Goal: Task Accomplishment & Management: Manage account settings

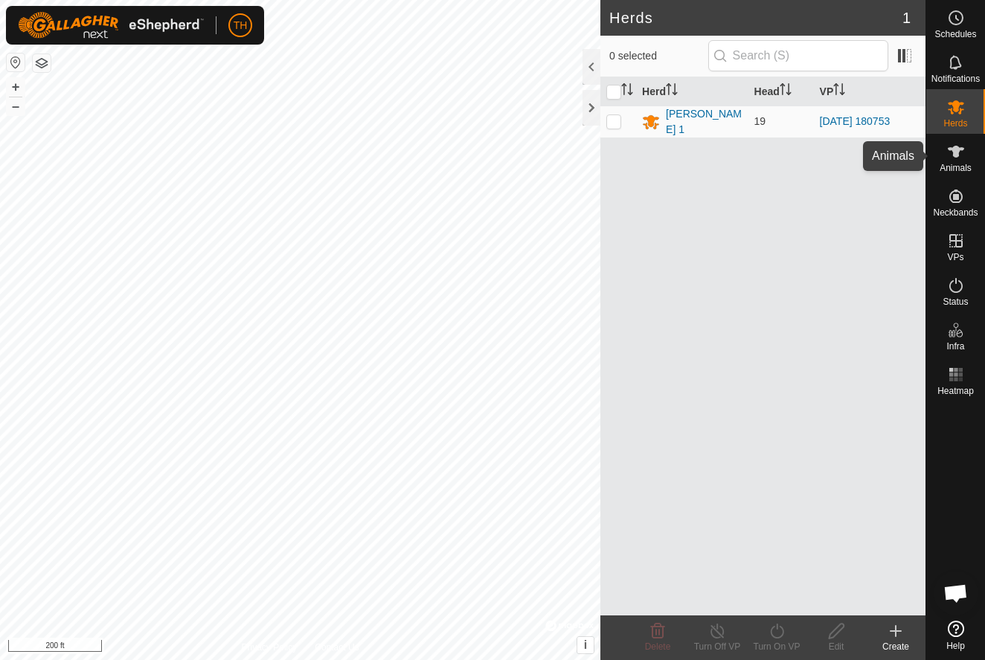
click at [962, 158] on icon at bounding box center [956, 152] width 18 height 18
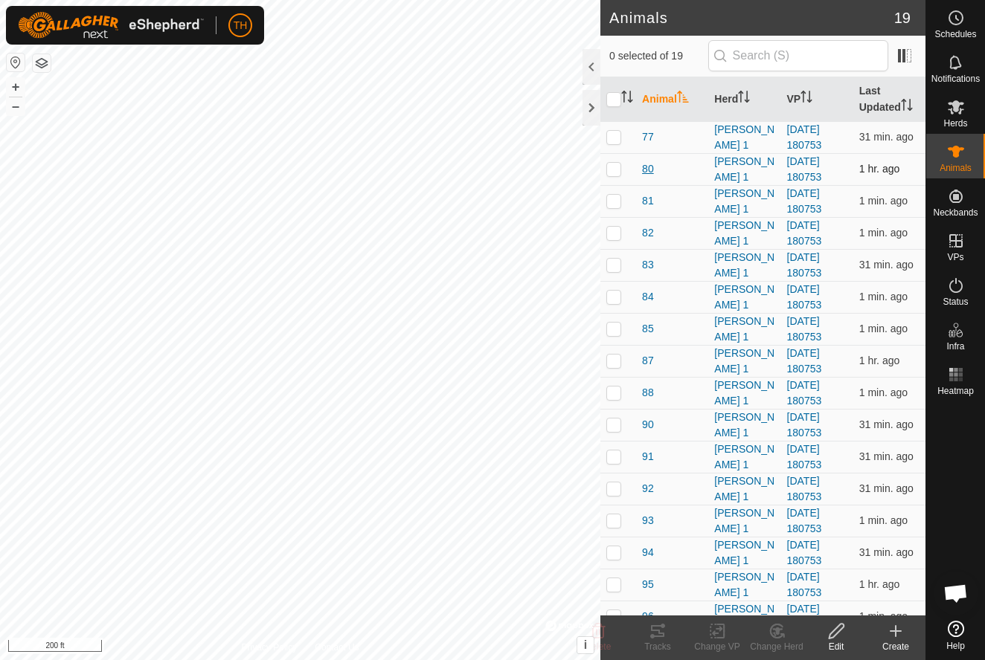
click at [646, 166] on span "80" at bounding box center [648, 169] width 12 height 16
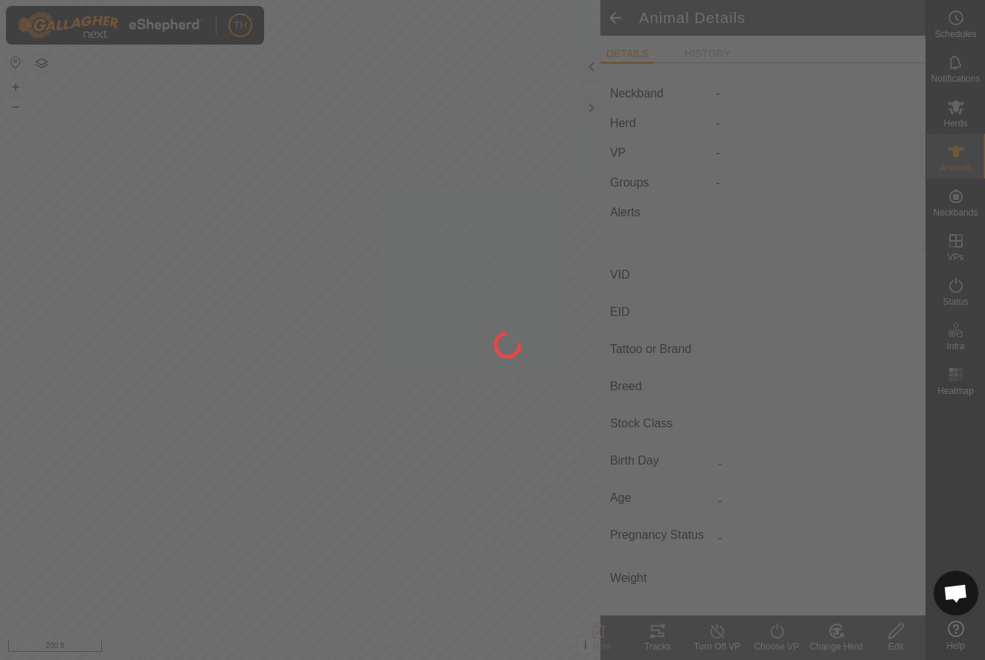
type input "80"
type input "-"
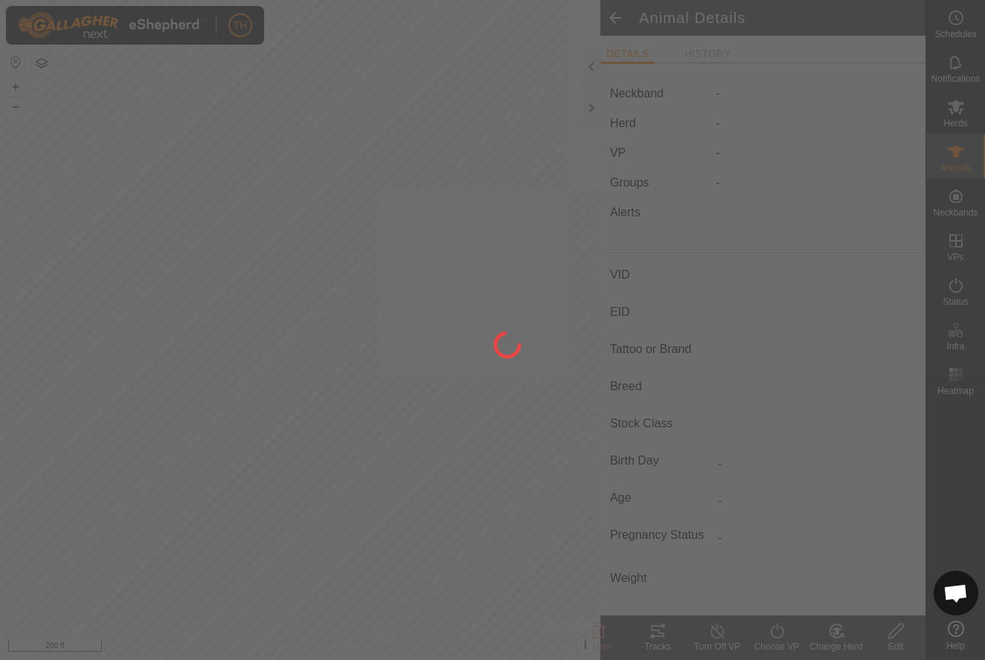
type input "0 kg"
type input "-"
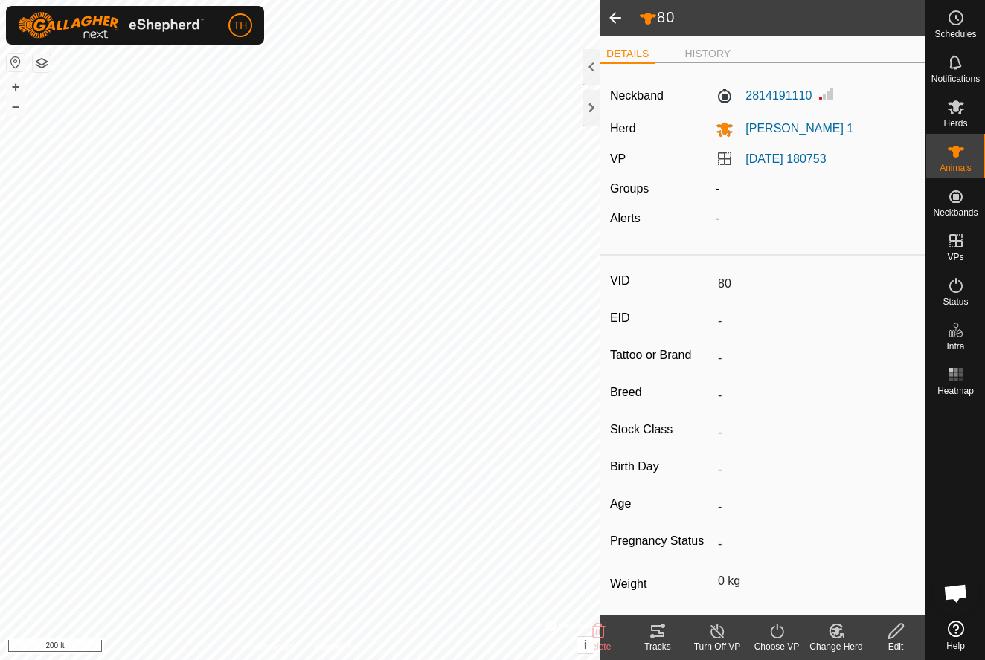
click at [651, 633] on icon at bounding box center [658, 631] width 18 height 18
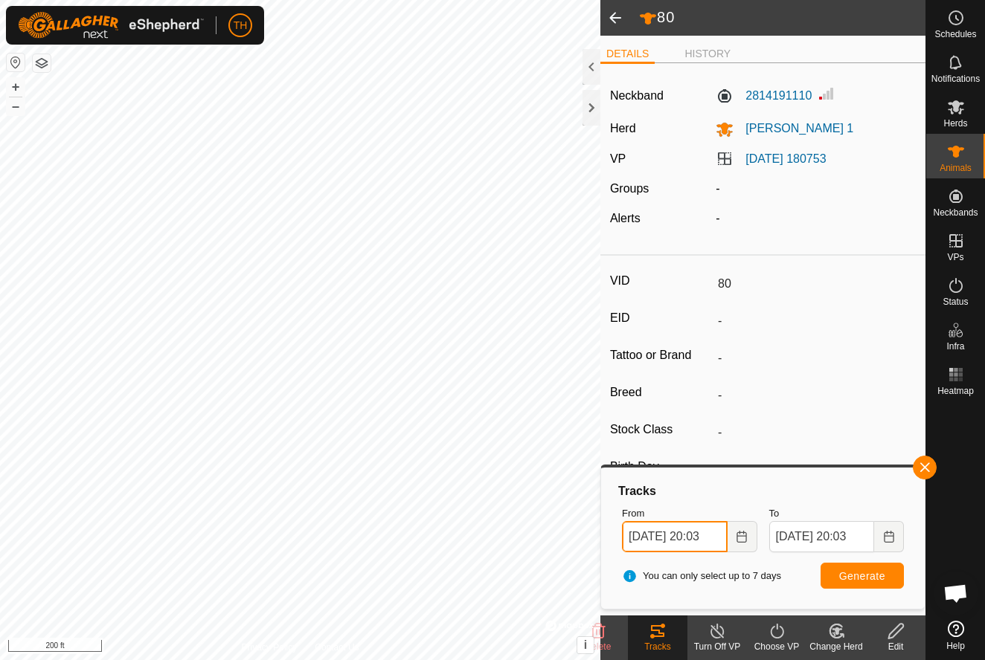
click at [676, 537] on input "[DATE] 20:03" at bounding box center [674, 536] width 105 height 31
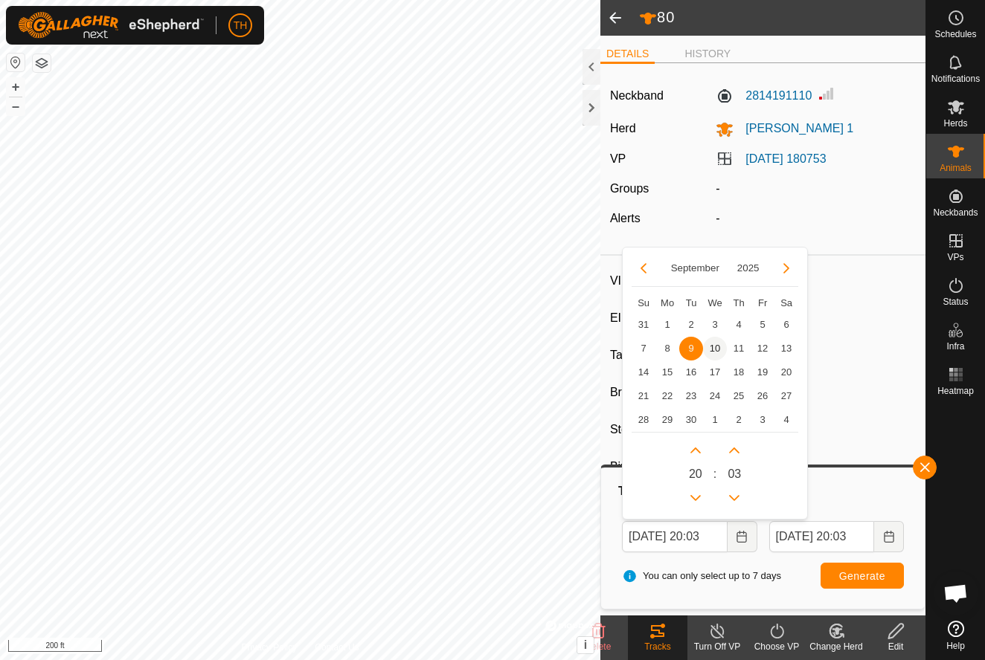
click at [714, 350] on span "10" at bounding box center [715, 349] width 24 height 24
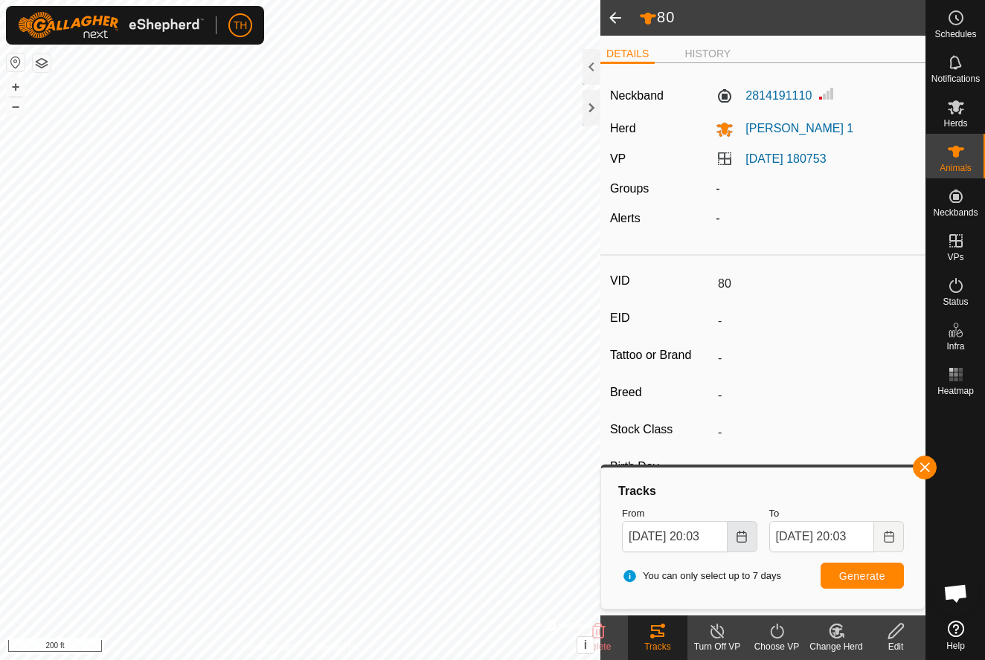
click at [742, 534] on icon "Choose Date" at bounding box center [742, 537] width 12 height 12
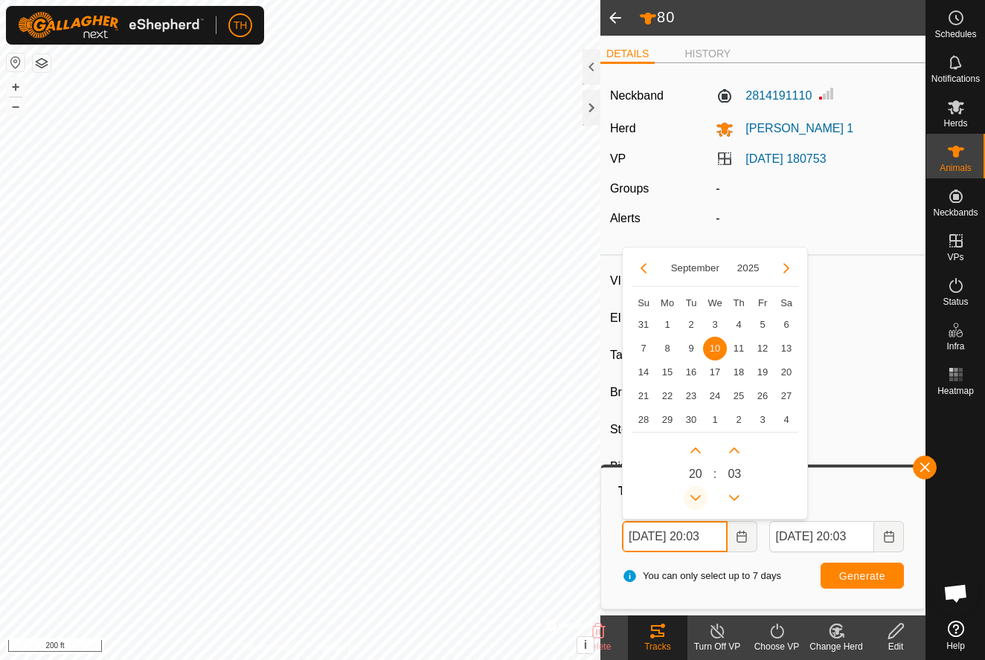
click at [696, 495] on icon "Previous Hour" at bounding box center [695, 498] width 12 height 12
click at [696, 495] on button "Previous Hour" at bounding box center [695, 498] width 24 height 24
click at [696, 495] on icon "Previous Hour" at bounding box center [695, 498] width 12 height 12
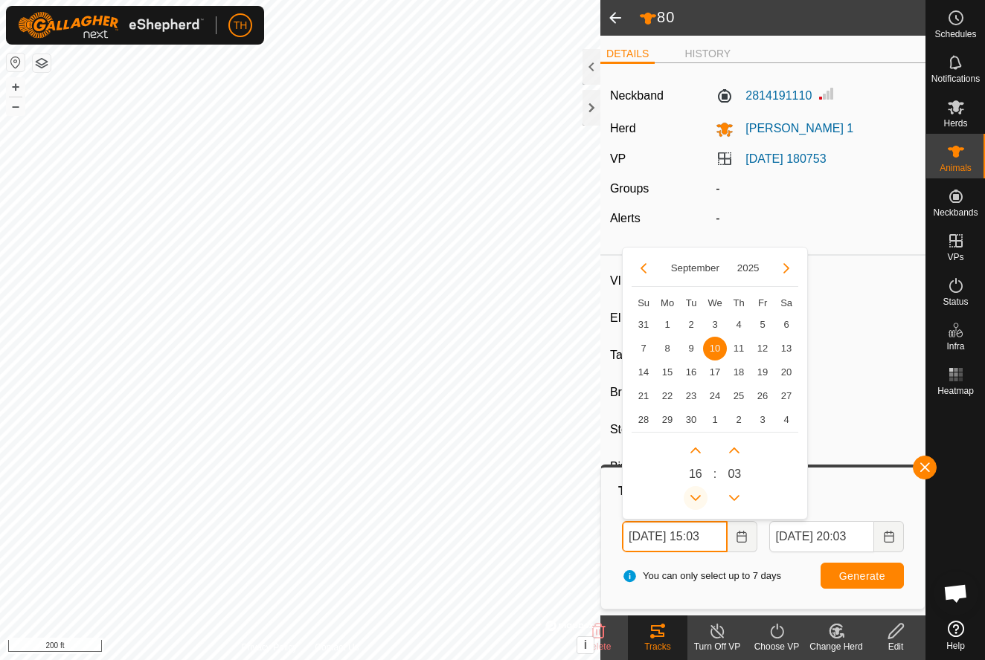
click at [696, 495] on icon "Previous Hour" at bounding box center [695, 498] width 12 height 12
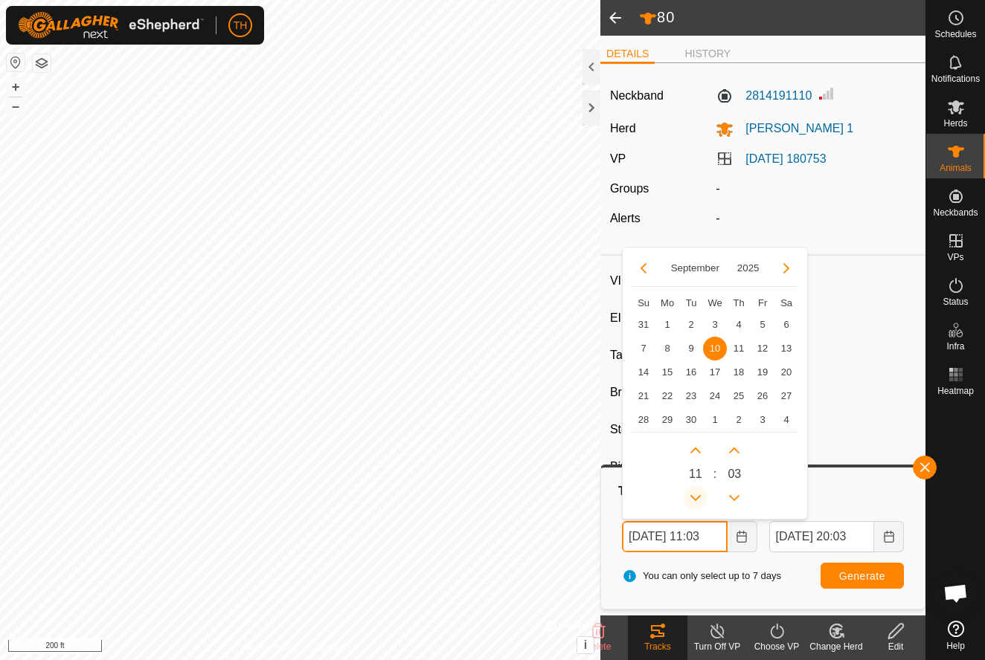
type input "[DATE] 10:03"
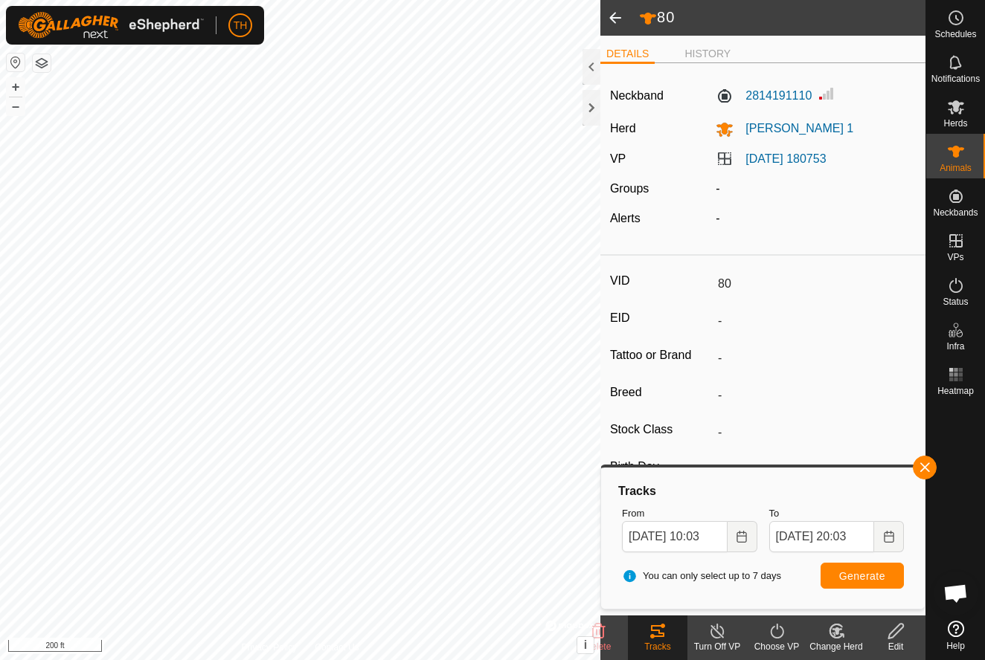
click at [868, 580] on span "Generate" at bounding box center [862, 576] width 46 height 12
click at [929, 469] on span "button" at bounding box center [924, 468] width 12 height 12
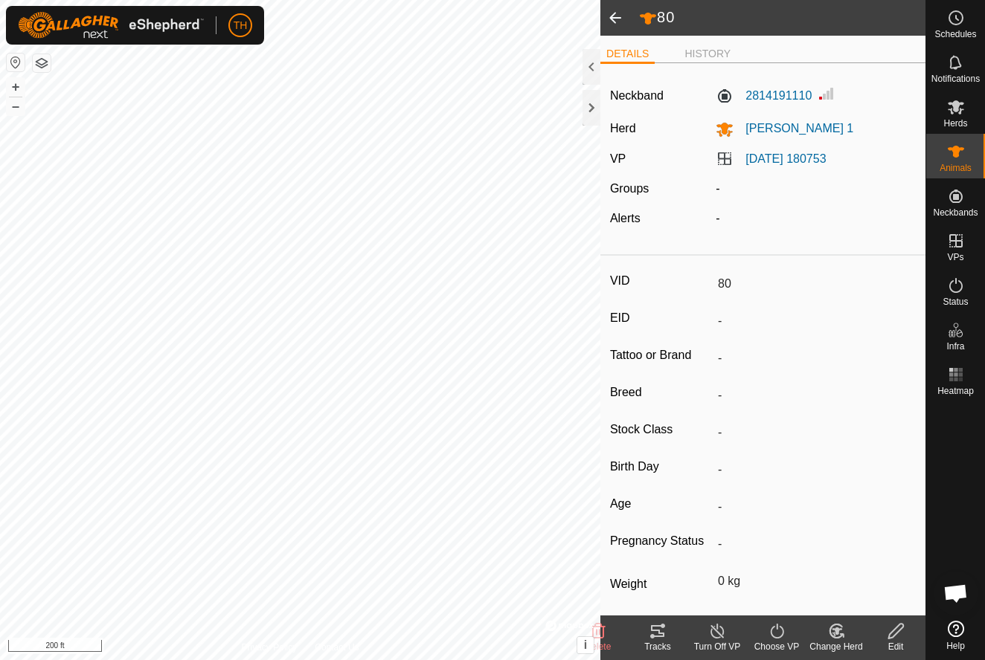
click at [612, 13] on span at bounding box center [615, 18] width 30 height 36
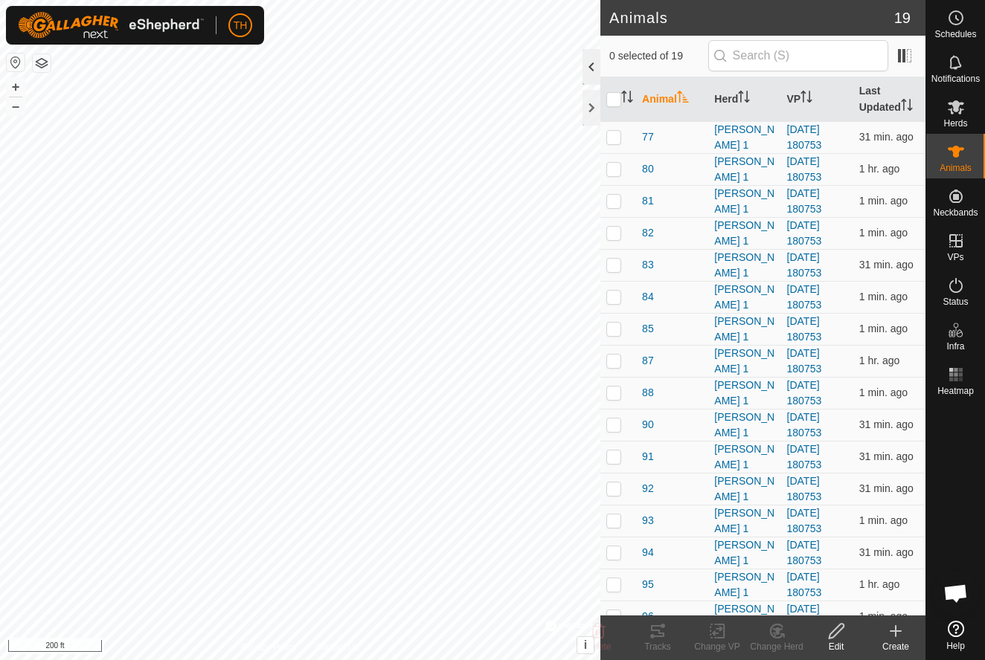
click at [590, 68] on div at bounding box center [591, 67] width 18 height 36
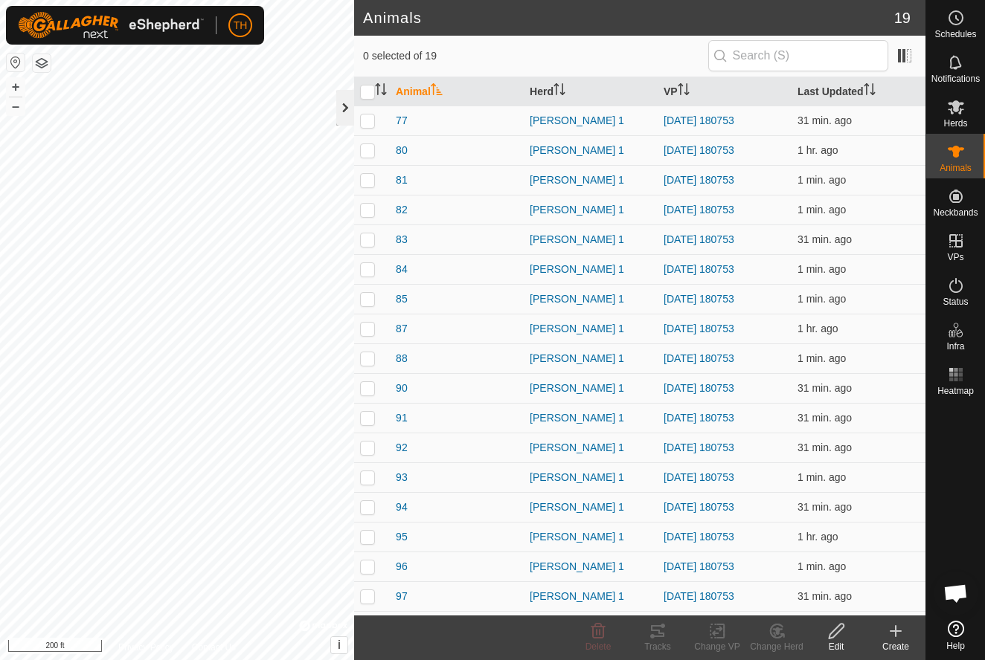
click at [344, 102] on div at bounding box center [345, 108] width 18 height 36
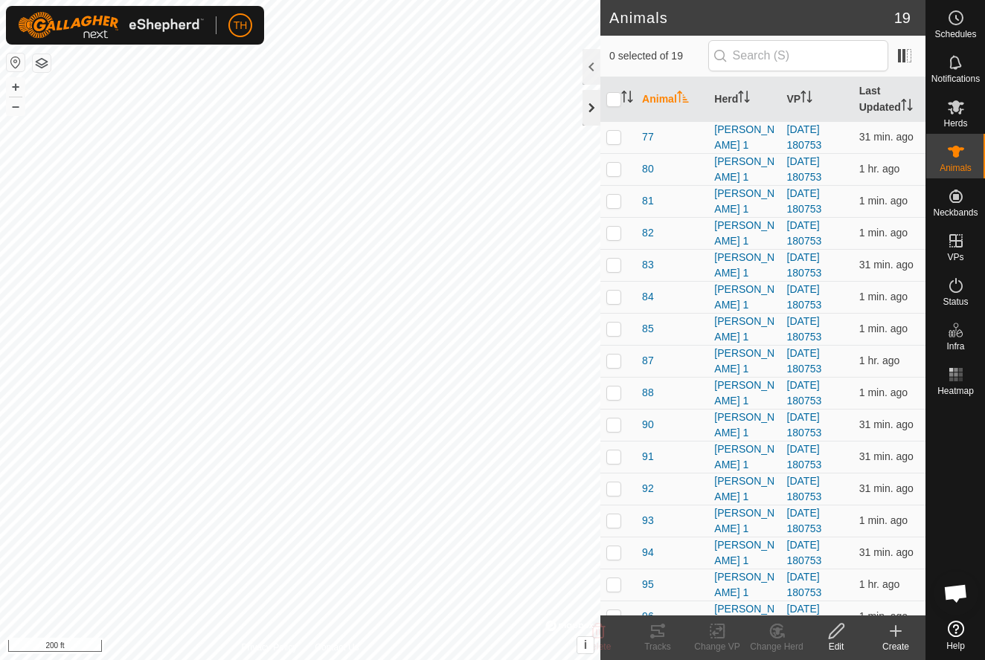
click at [587, 106] on div at bounding box center [591, 108] width 18 height 36
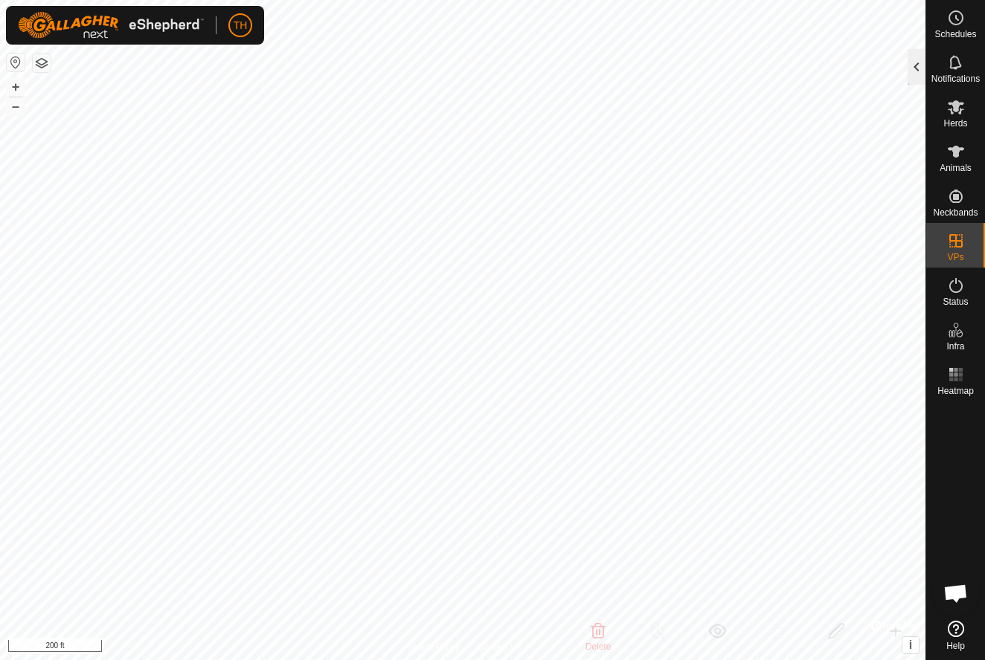
click at [915, 63] on div at bounding box center [916, 67] width 18 height 36
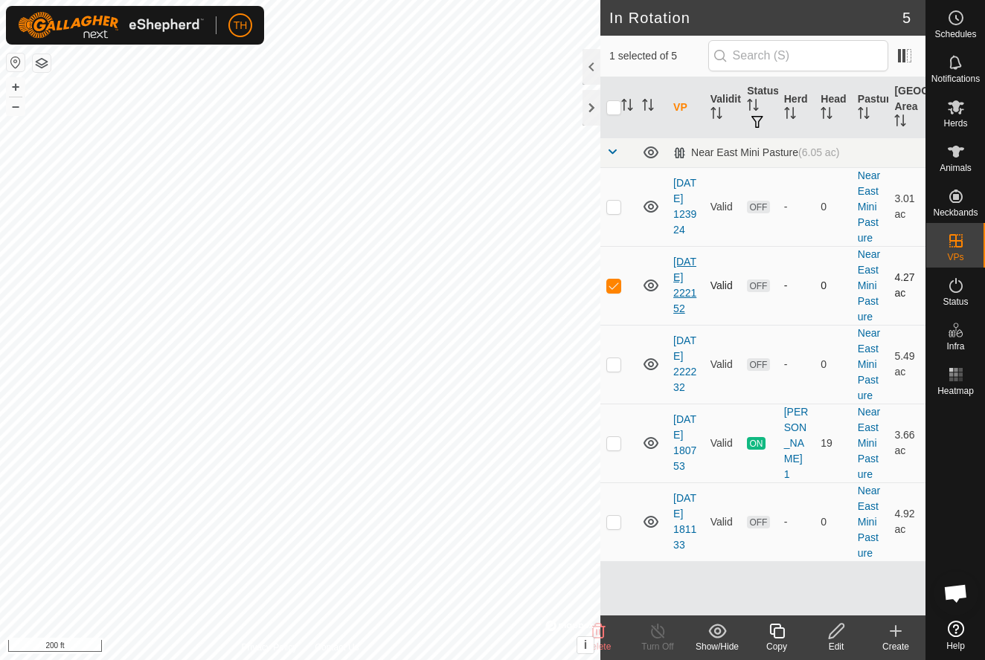
click at [681, 286] on link "[DATE] 222152" at bounding box center [684, 285] width 23 height 59
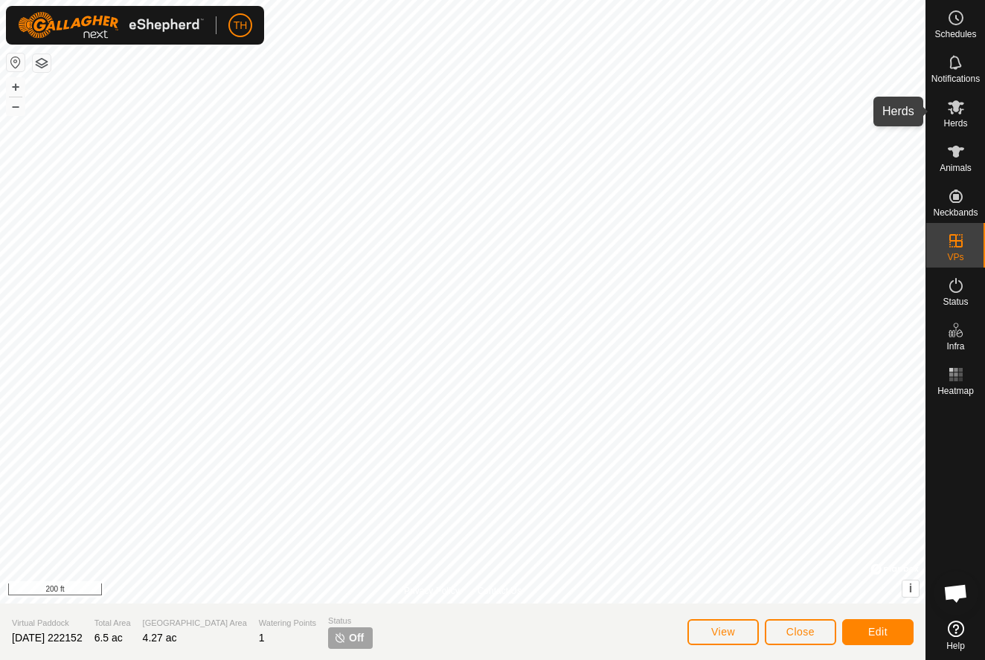
click at [961, 108] on icon at bounding box center [956, 107] width 18 height 18
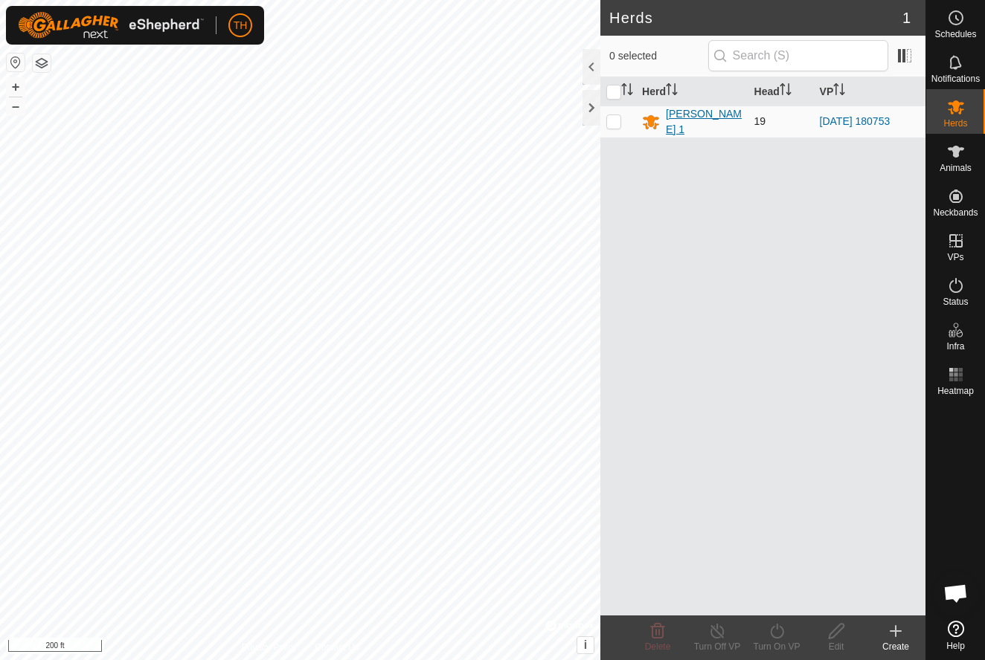
click at [686, 122] on div "[PERSON_NAME] 1" at bounding box center [704, 121] width 76 height 31
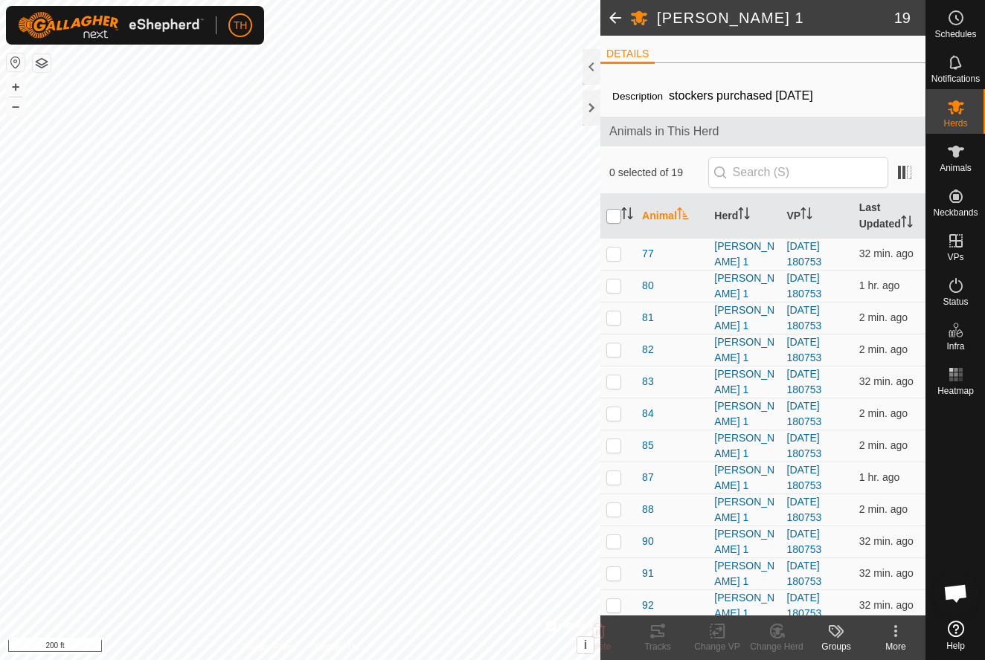
click at [611, 214] on input "checkbox" at bounding box center [613, 216] width 15 height 15
checkbox input "true"
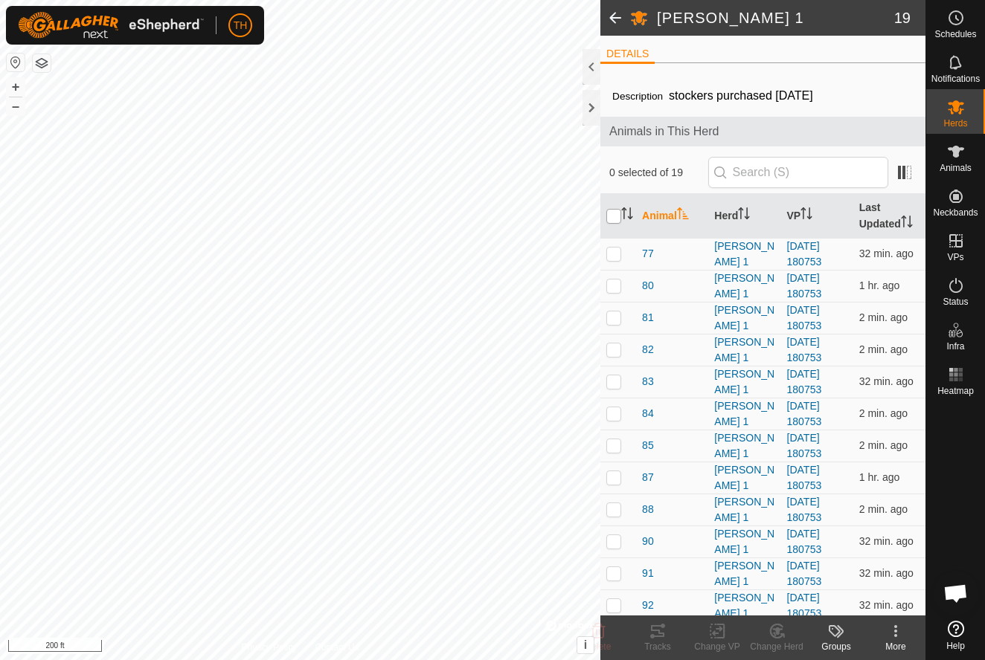
checkbox input "true"
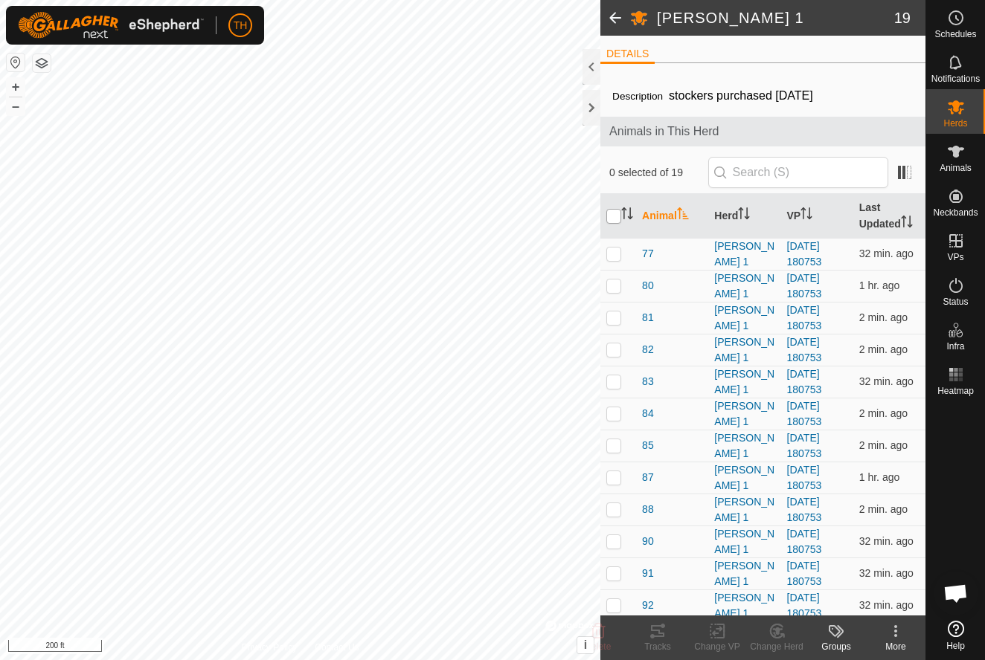
checkbox input "true"
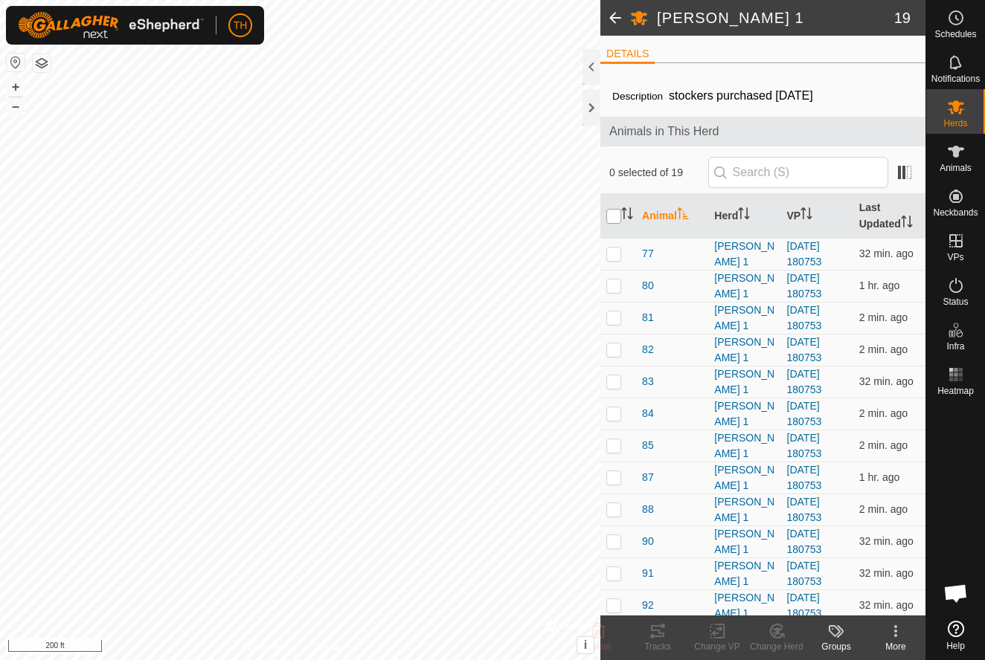
checkbox input "true"
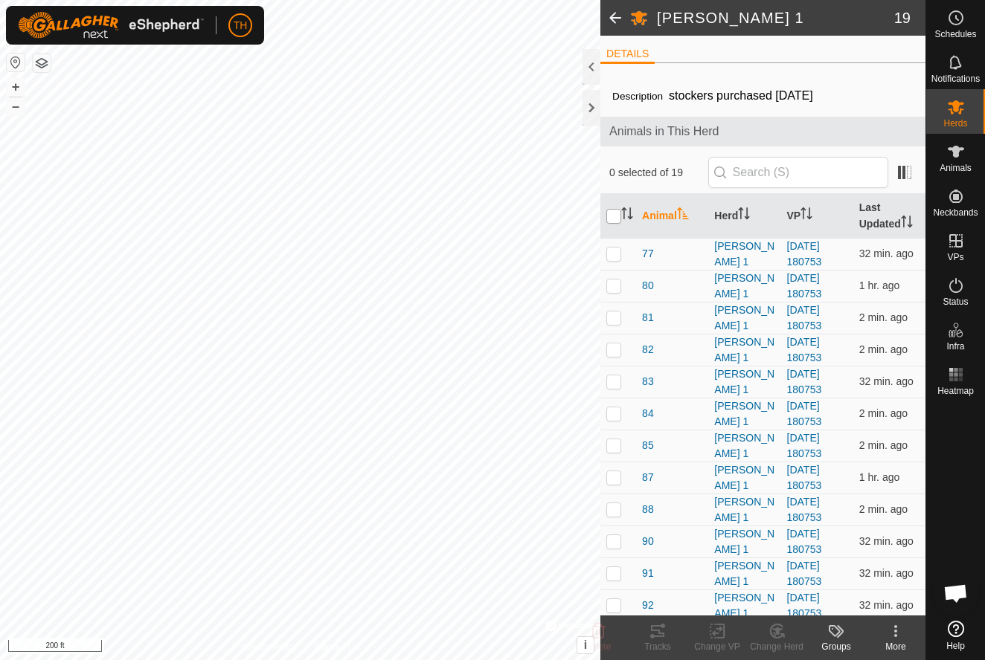
checkbox input "true"
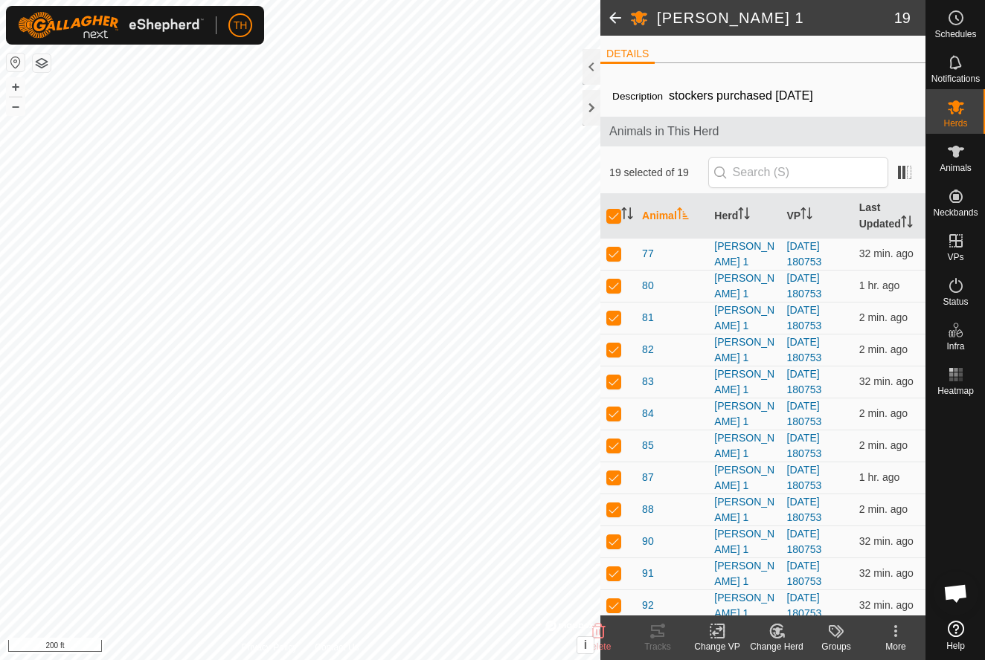
click at [717, 631] on icon at bounding box center [717, 631] width 19 height 18
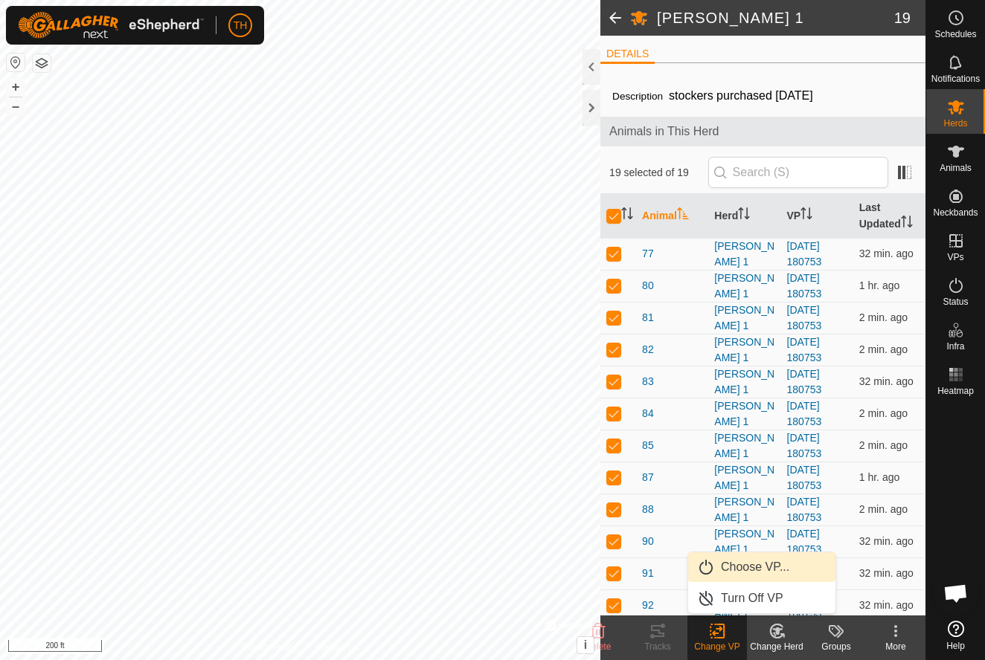
click at [750, 567] on span "Choose VP..." at bounding box center [755, 568] width 68 height 18
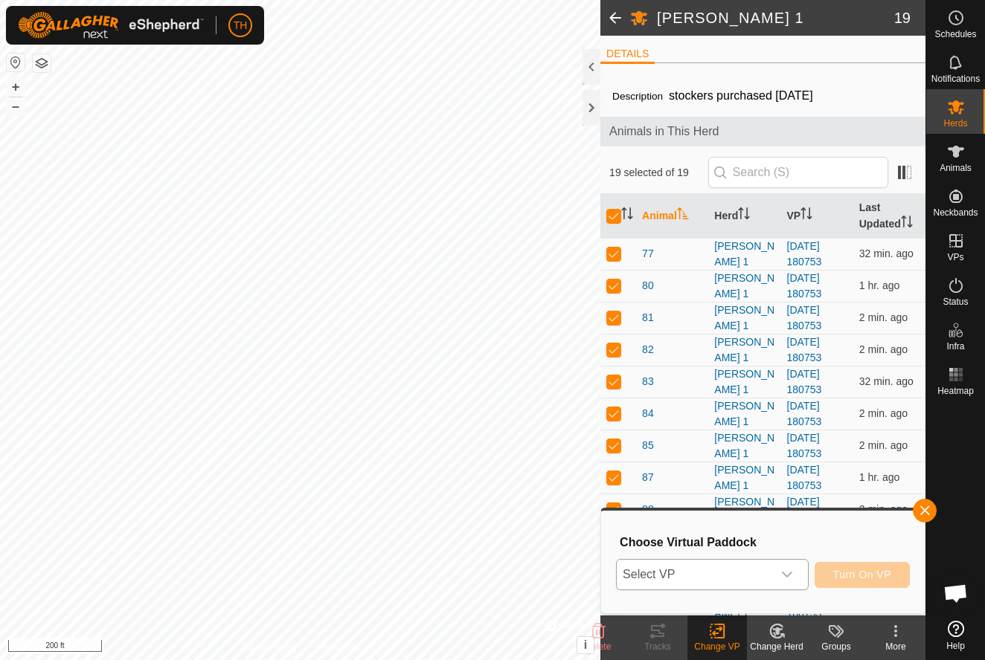
click at [791, 572] on icon "dropdown trigger" at bounding box center [787, 575] width 12 height 12
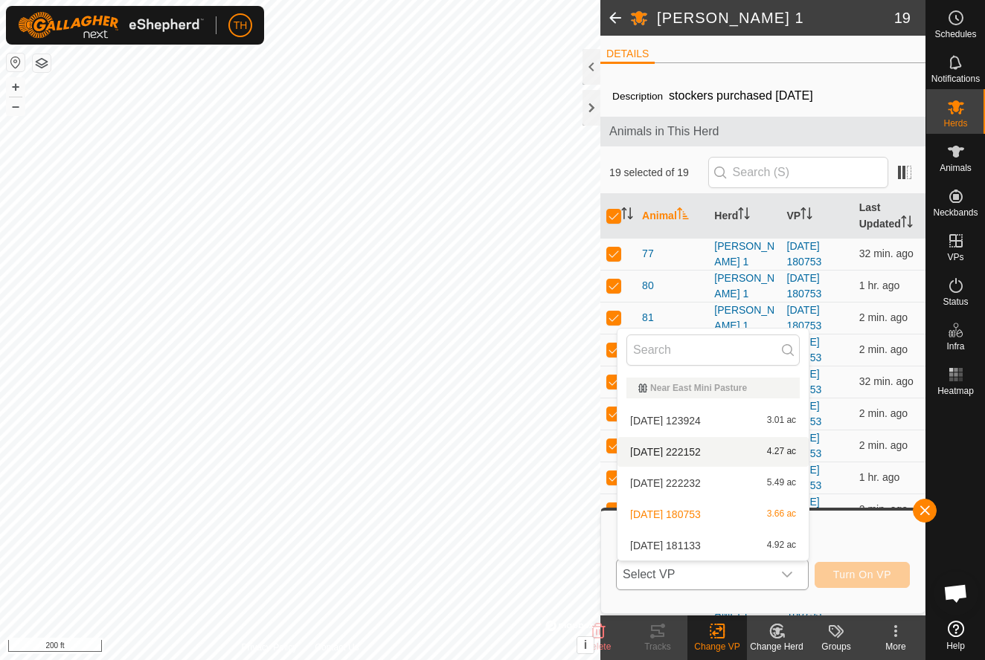
click at [695, 450] on span "[DATE] 222152" at bounding box center [665, 452] width 71 height 10
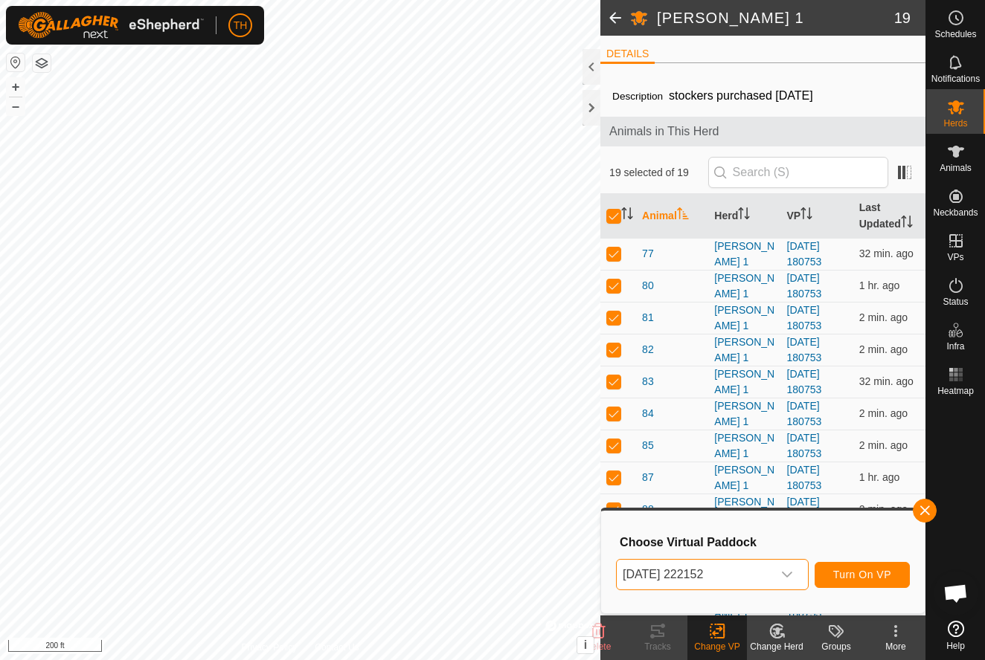
click at [857, 572] on span "Turn On VP" at bounding box center [862, 575] width 58 height 12
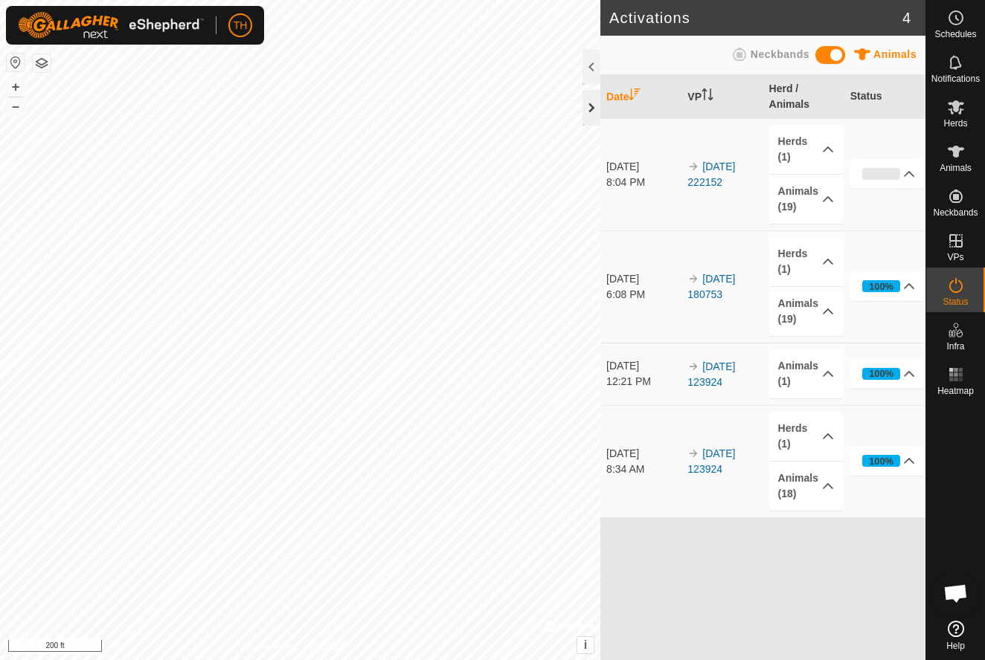
click at [590, 109] on div at bounding box center [591, 108] width 18 height 36
